Goal: Task Accomplishment & Management: Manage account settings

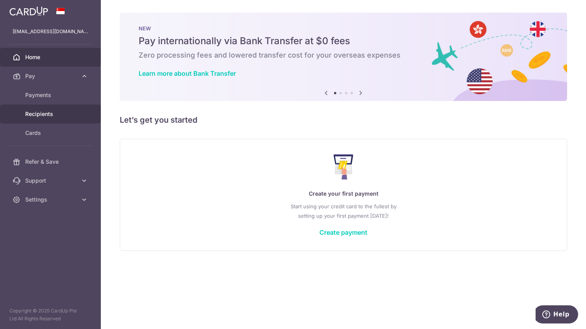
click at [36, 113] on body "jesslimmzc@gmail.com Home Pay Payments Recipients Cards Refer & Save Support FA…" at bounding box center [293, 164] width 586 height 329
click at [45, 118] on link "Recipients" at bounding box center [50, 113] width 101 height 19
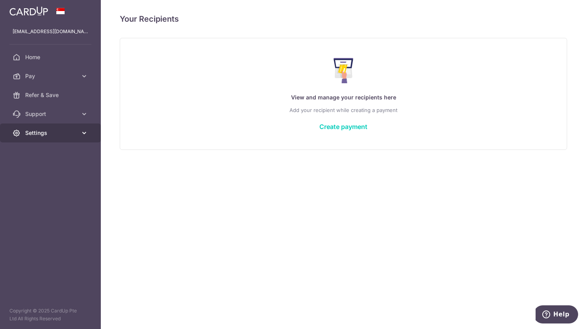
click at [83, 135] on icon at bounding box center [84, 133] width 8 height 8
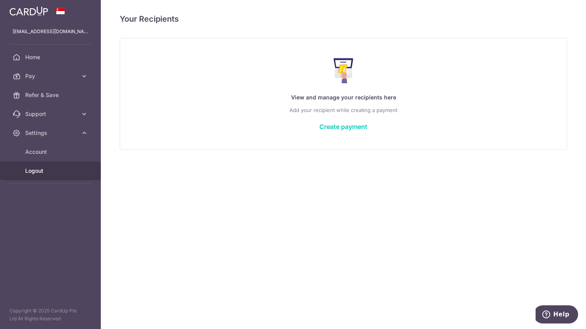
click at [42, 172] on span "Logout" at bounding box center [51, 171] width 52 height 8
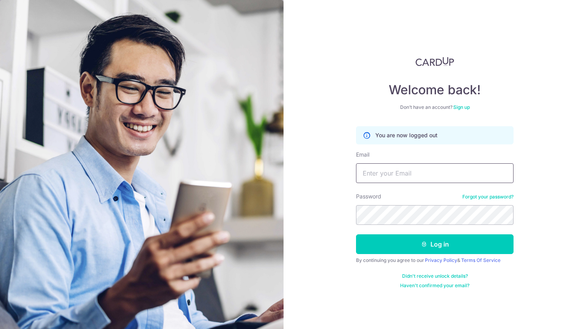
click at [418, 178] on input "Email" at bounding box center [435, 173] width 158 height 20
type input "kee.meizhu1@gmail.com"
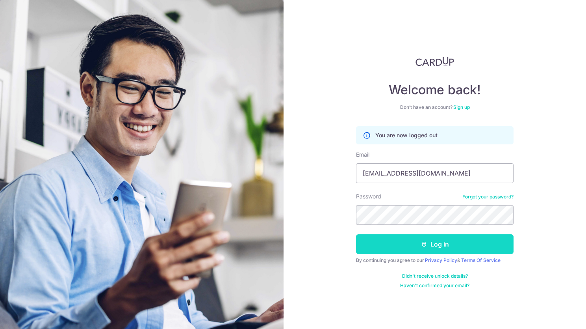
click at [398, 239] on button "Log in" at bounding box center [435, 244] width 158 height 20
